Goal: Information Seeking & Learning: Learn about a topic

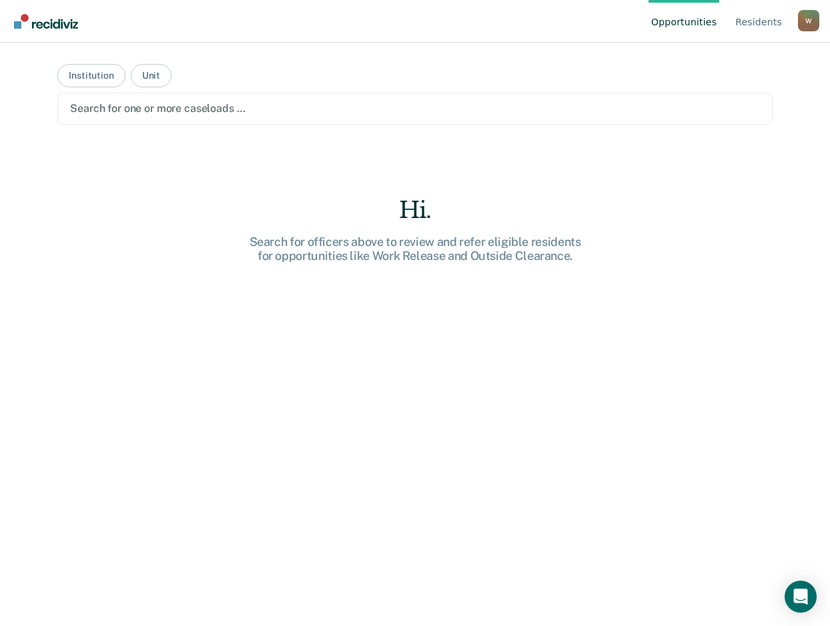
click at [219, 101] on div at bounding box center [415, 108] width 690 height 15
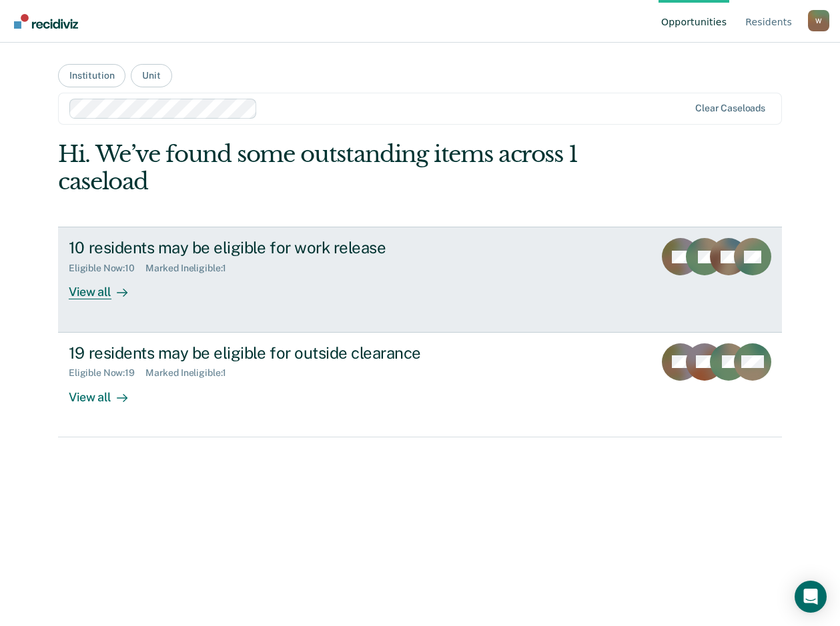
click at [89, 286] on div "View all" at bounding box center [106, 287] width 75 height 26
